Goal: Use online tool/utility: Utilize a website feature to perform a specific function

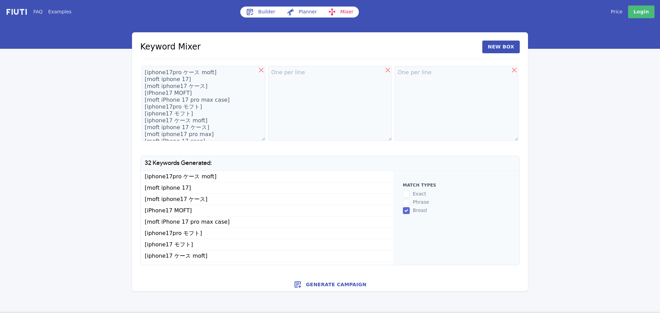
scroll to position [161, 0]
type textarea "[iphone17pro ケース moft] [moft iphone 17] [moft iphone17 ケース] [iPhone17 MOFT] [mo…"
click at [408, 215] on div "Match types exact phrase broad" at bounding box center [456, 198] width 112 height 41
click at [404, 210] on input "broad" at bounding box center [406, 210] width 7 height 7
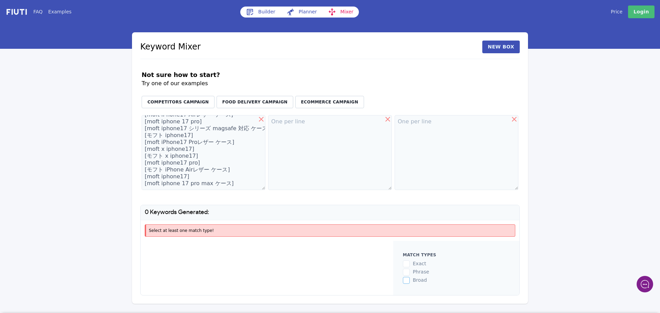
click at [407, 282] on input "broad" at bounding box center [406, 280] width 7 height 7
checkbox input "true"
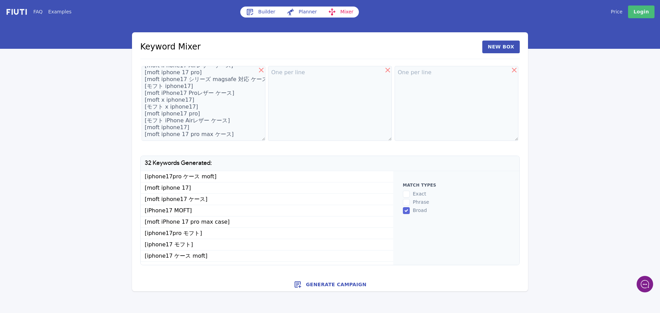
click at [340, 287] on button "Generate Campaign" at bounding box center [330, 285] width 396 height 14
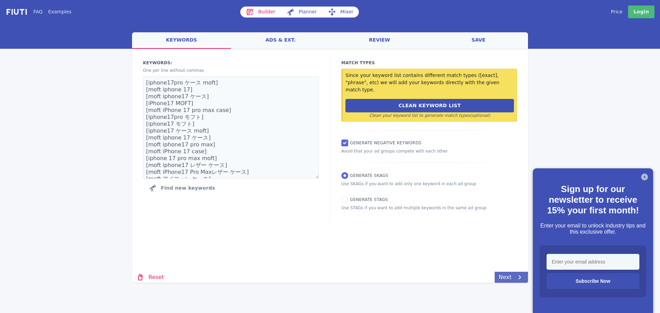
click at [501, 274] on link "Next" at bounding box center [511, 277] width 33 height 11
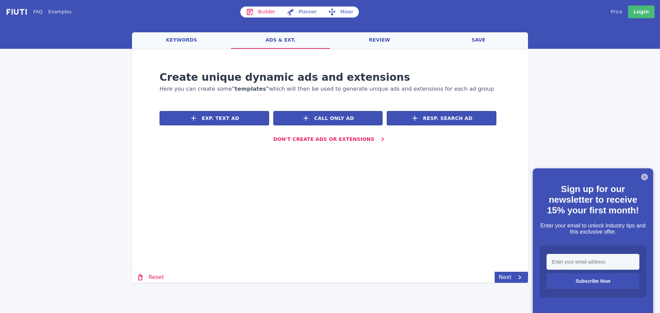
click at [646, 176] on button "X" at bounding box center [644, 177] width 7 height 7
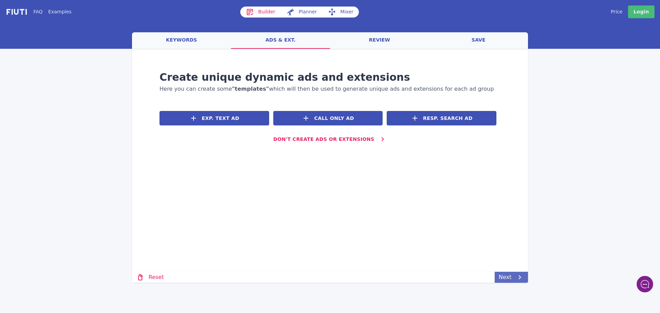
click at [513, 278] on link "Next" at bounding box center [511, 277] width 33 height 11
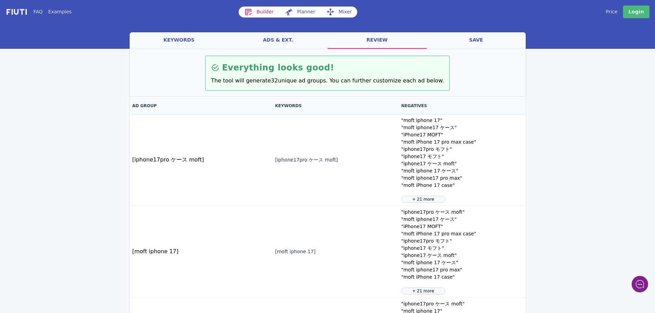
click at [265, 13] on link "Builder" at bounding box center [259, 12] width 41 height 11
click at [347, 11] on link "Mixer" at bounding box center [339, 12] width 36 height 11
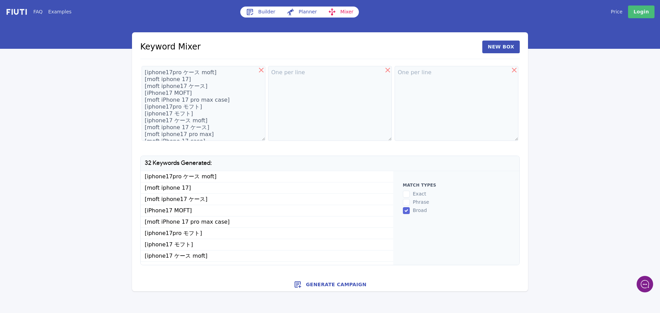
click at [329, 283] on button "Generate Campaign" at bounding box center [330, 285] width 396 height 14
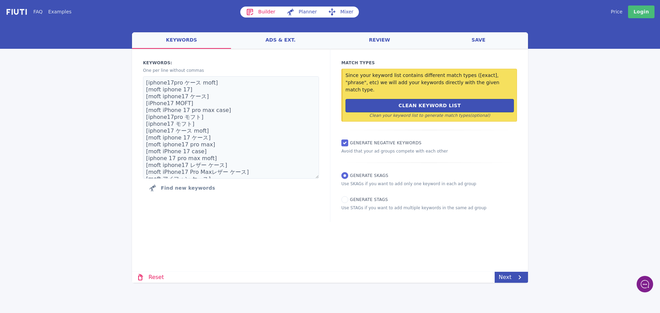
scroll to position [124, 0]
click at [515, 278] on link "Next" at bounding box center [511, 277] width 33 height 11
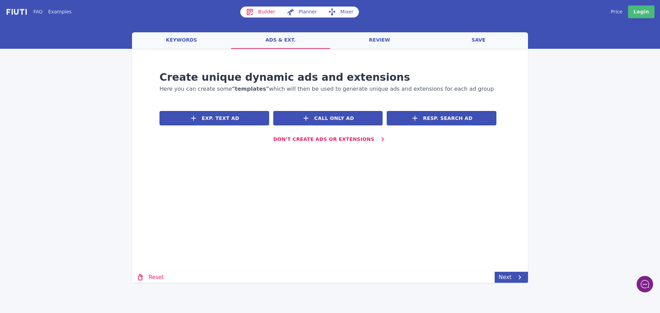
click at [256, 12] on link "Builder" at bounding box center [260, 12] width 41 height 11
click at [305, 11] on link "Planner" at bounding box center [302, 12] width 42 height 11
select select "2840"
select select "1000"
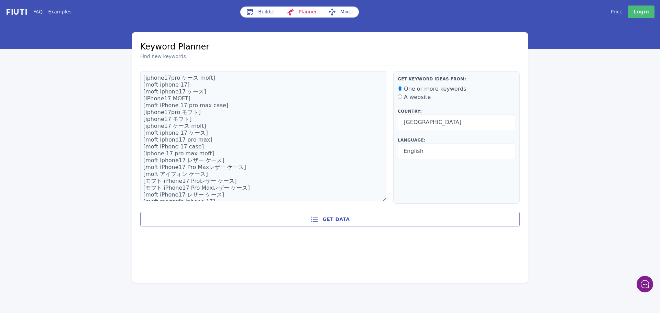
click at [346, 12] on link "Mixer" at bounding box center [340, 12] width 36 height 11
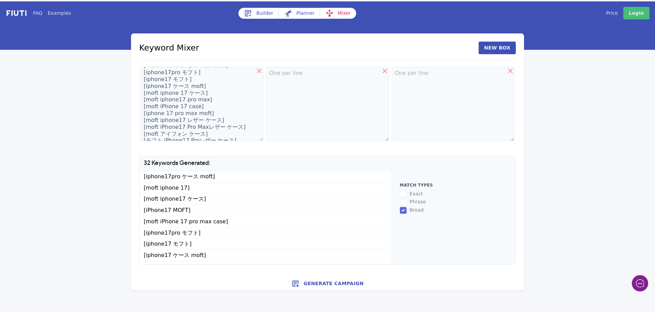
scroll to position [163, 0]
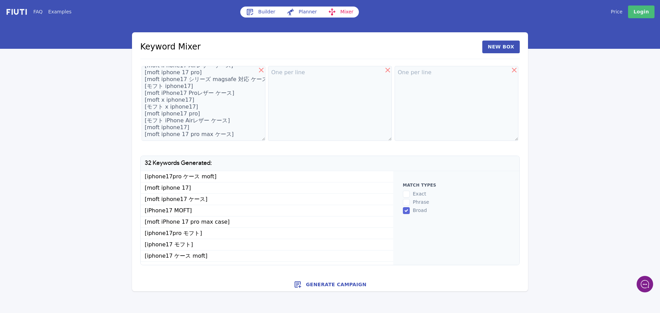
drag, startPoint x: 327, startPoint y: 282, endPoint x: 388, endPoint y: 230, distance: 80.7
click at [384, 246] on div "Keyword Mixer New Box [iphone17pro ケース moft] [moft iphone 17] [moft iphone17 ケー…" at bounding box center [330, 161] width 396 height 259
click at [404, 210] on input "broad" at bounding box center [406, 210] width 7 height 7
checkbox input "false"
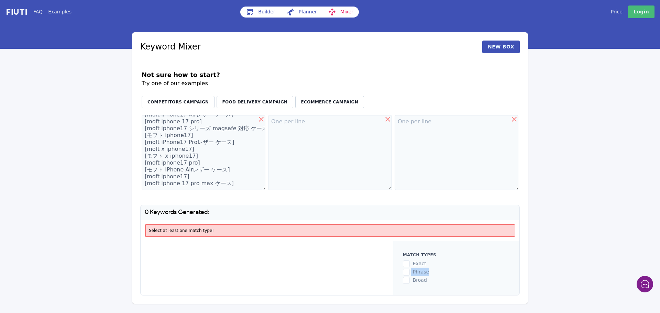
click at [409, 275] on div "Match types exact phrase broad" at bounding box center [456, 268] width 112 height 41
click at [407, 272] on input "phrase" at bounding box center [406, 272] width 7 height 7
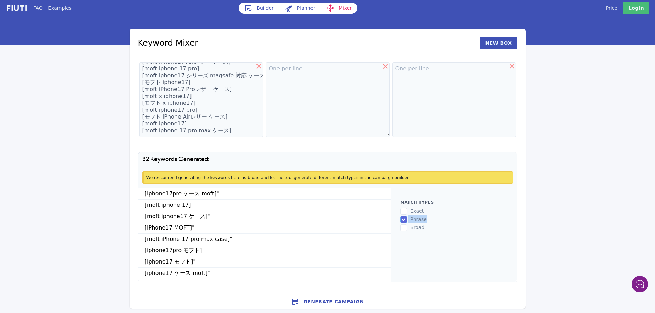
scroll to position [4, 0]
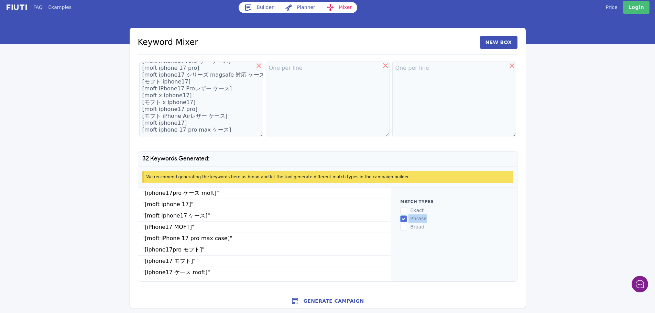
click at [404, 219] on input "phrase" at bounding box center [403, 219] width 7 height 7
checkbox input "false"
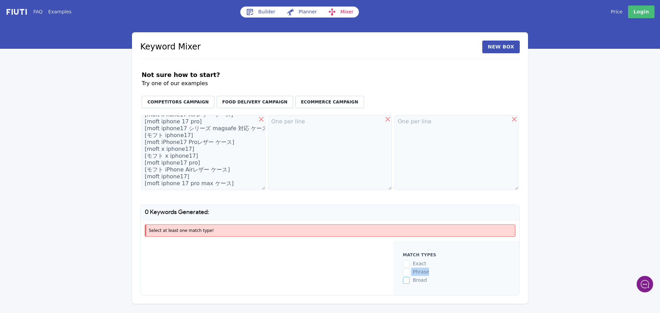
click at [405, 281] on input "broad" at bounding box center [406, 280] width 7 height 7
checkbox input "true"
